Goal: Information Seeking & Learning: Find specific fact

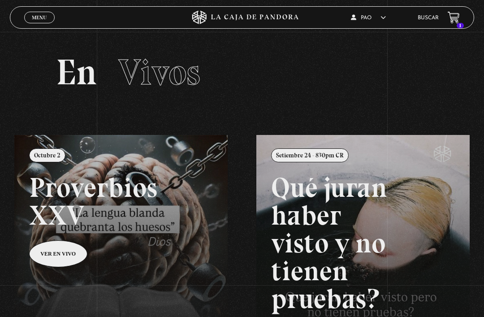
click at [429, 19] on link "Buscar" at bounding box center [428, 17] width 21 height 5
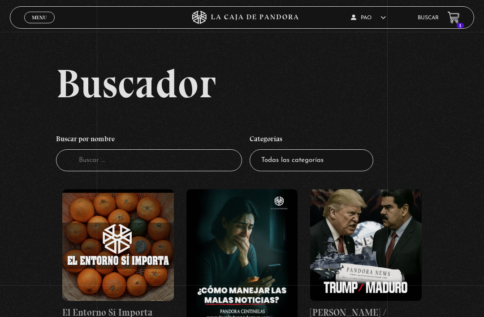
click at [193, 165] on input "Buscador" at bounding box center [149, 160] width 186 height 22
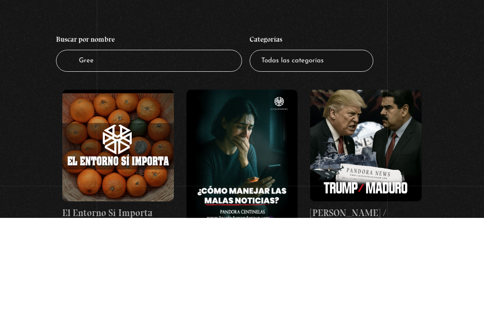
type input "Green"
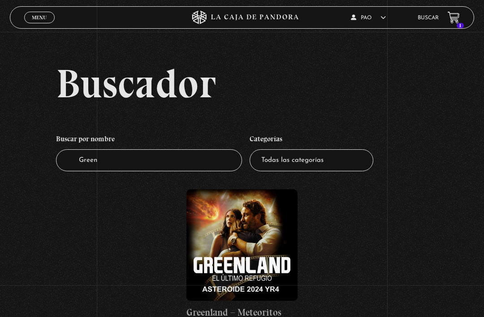
click at [265, 254] on figure at bounding box center [242, 245] width 112 height 112
